Goal: Information Seeking & Learning: Understand process/instructions

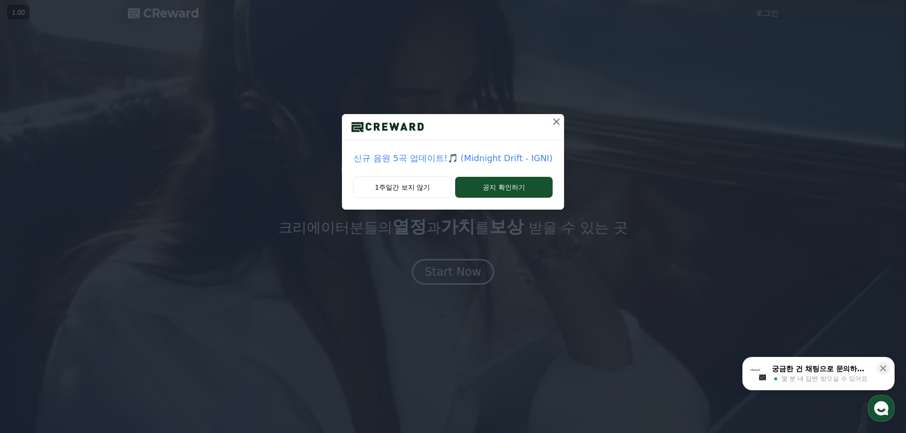
click at [554, 126] on icon at bounding box center [556, 121] width 11 height 11
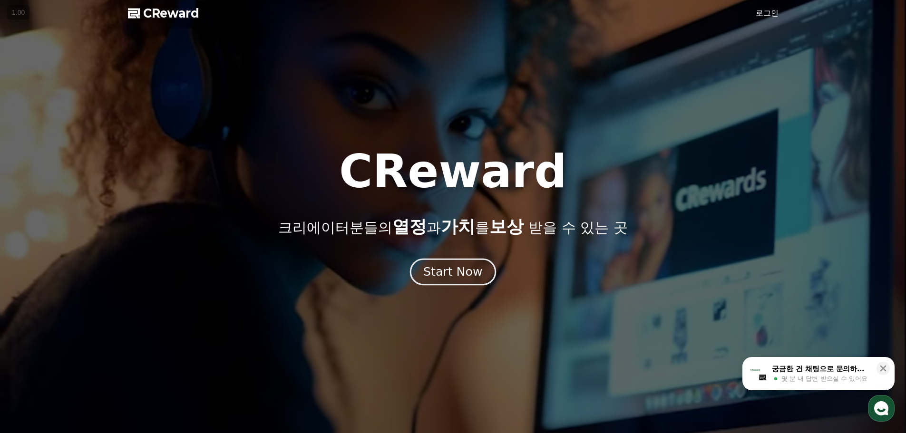
click at [478, 283] on button "Start Now" at bounding box center [453, 271] width 86 height 27
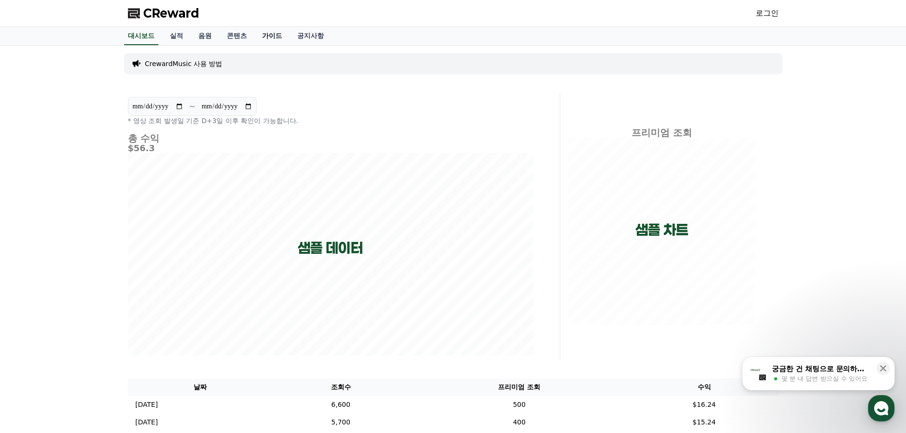
click at [274, 36] on link "가이드" at bounding box center [271, 36] width 35 height 18
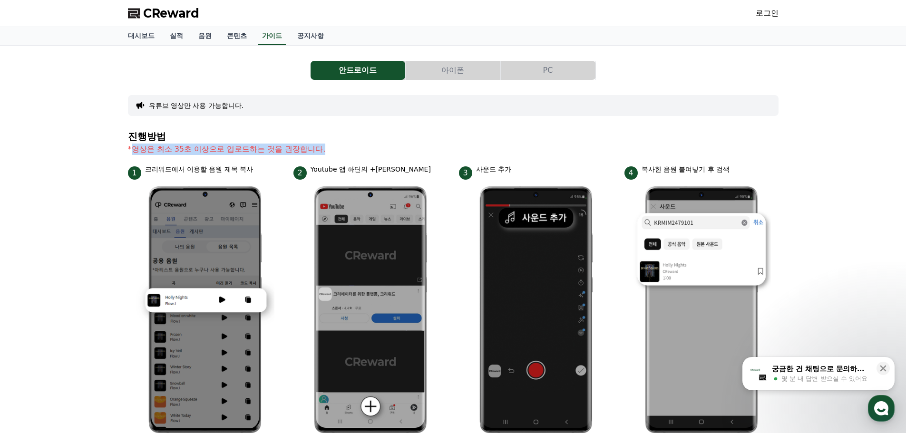
drag, startPoint x: 134, startPoint y: 150, endPoint x: 343, endPoint y: 153, distance: 209.8
click at [343, 153] on p "*영상은 최소 35초 이상으로 업로드하는 것을 권장합니다." at bounding box center [453, 149] width 651 height 11
click at [151, 110] on div "유튜브 영상만 사용 가능합니다." at bounding box center [453, 105] width 651 height 21
click at [162, 107] on button "유튜브 영상만 사용 가능합니다." at bounding box center [196, 106] width 95 height 10
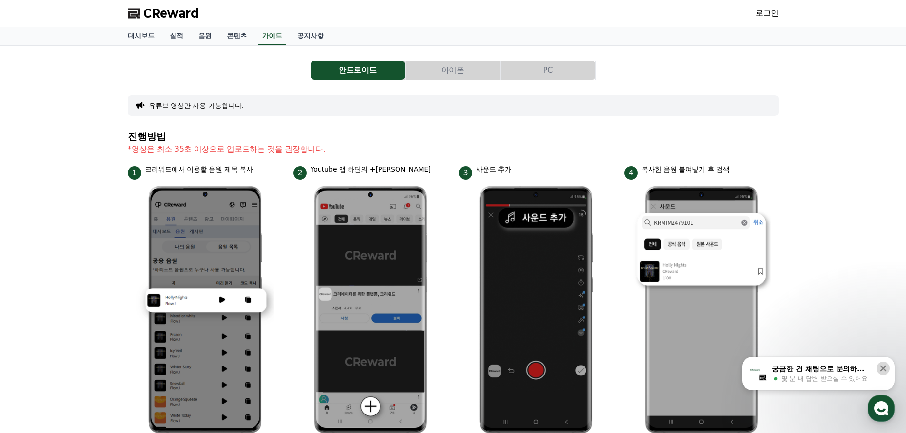
click at [884, 365] on icon at bounding box center [884, 369] width 10 height 10
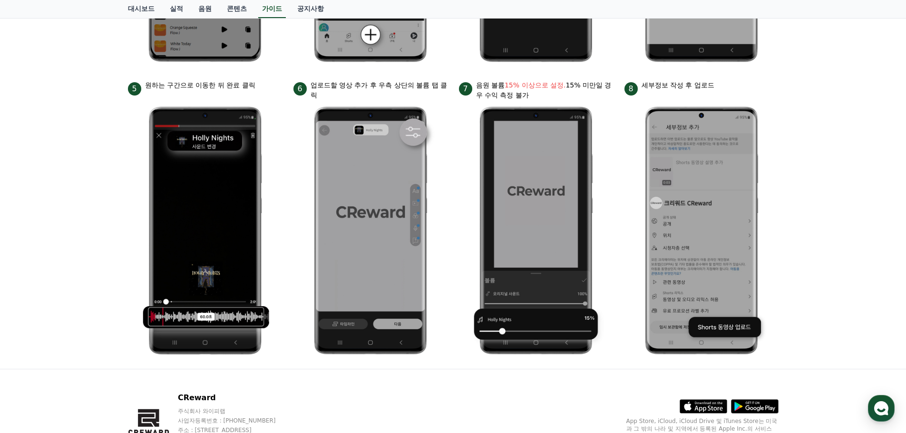
scroll to position [426, 0]
